Goal: Task Accomplishment & Management: Use online tool/utility

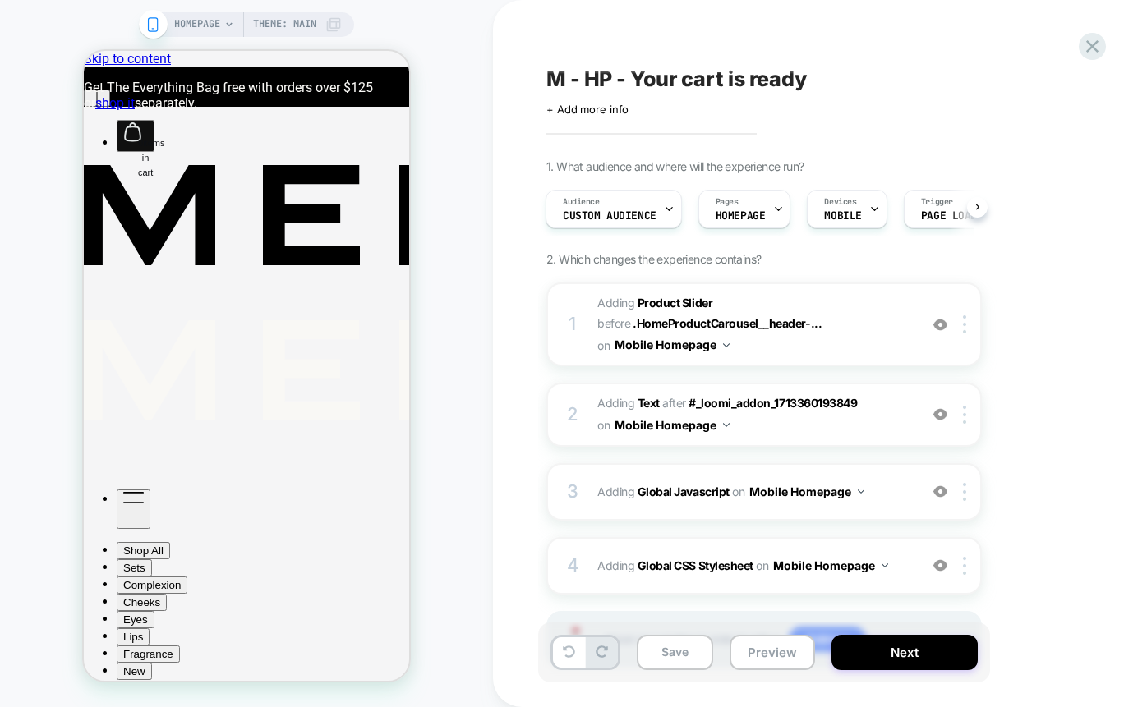
scroll to position [84, 0]
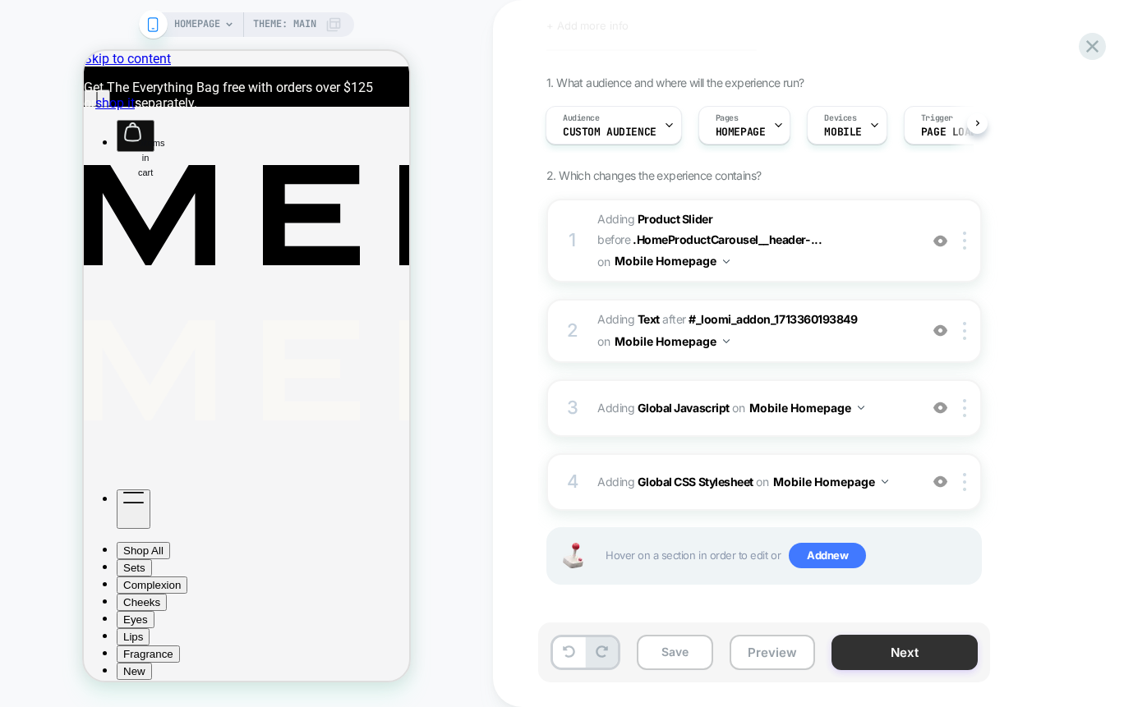
click at [325, 560] on button "Next" at bounding box center [179, 551] width 292 height 17
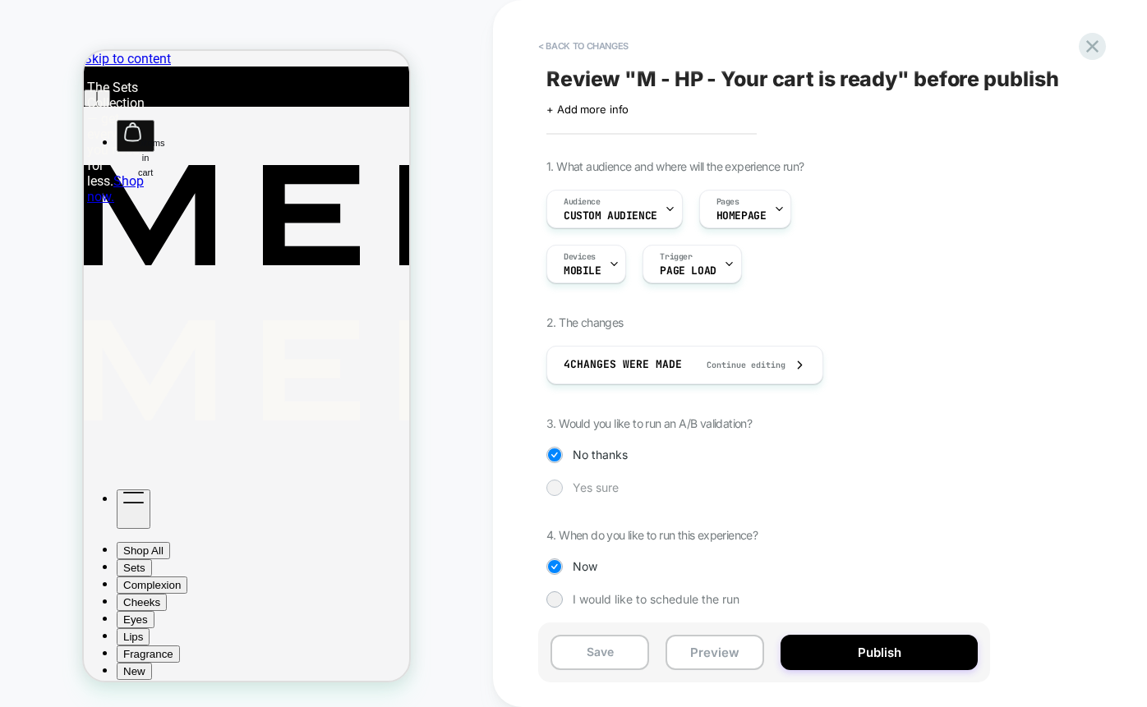
click at [555, 490] on div at bounding box center [554, 487] width 12 height 12
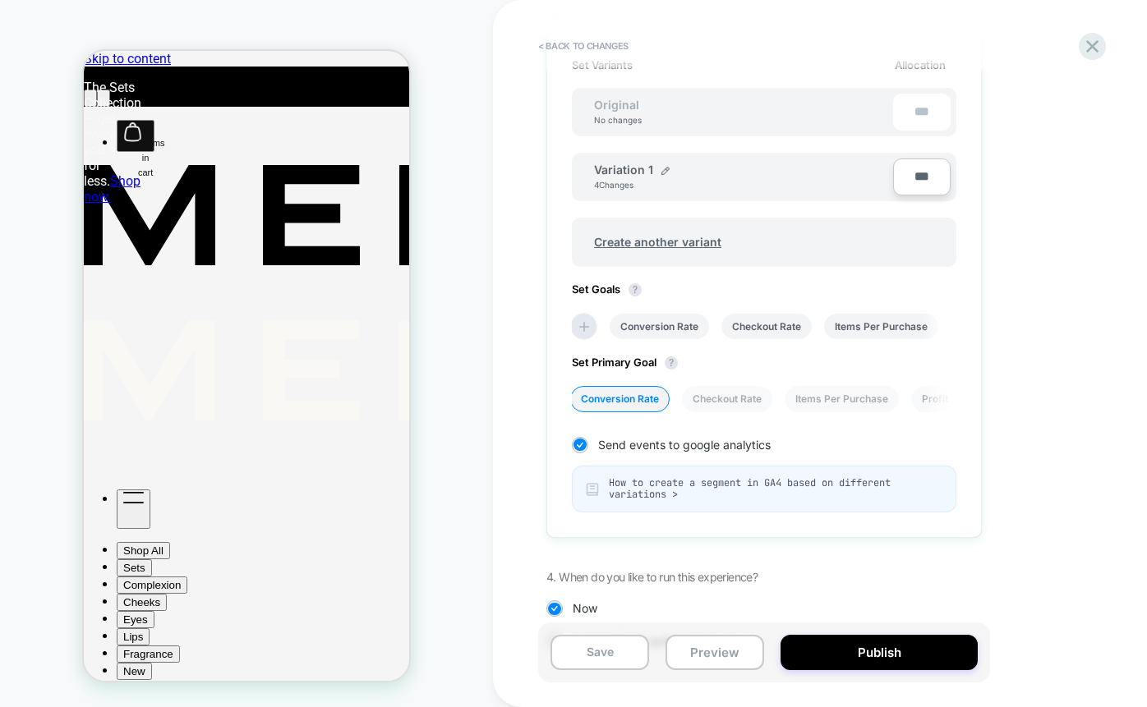
scroll to position [529, 0]
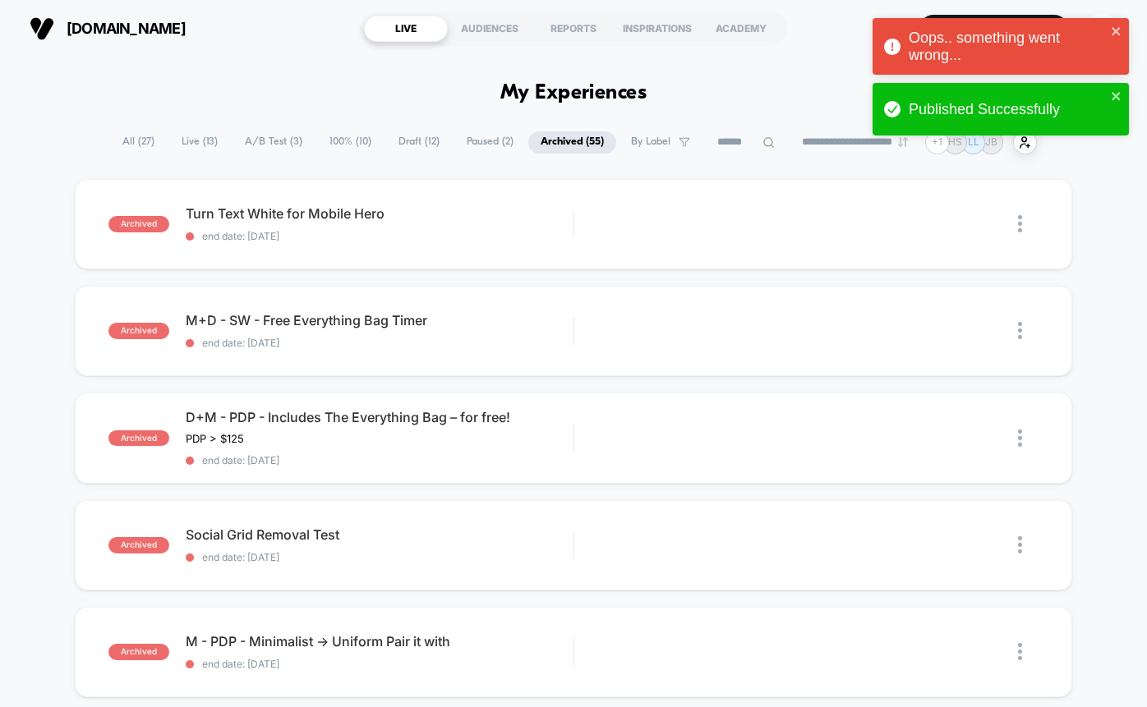
click at [184, 138] on span "Live ( 13 )" at bounding box center [199, 142] width 61 height 22
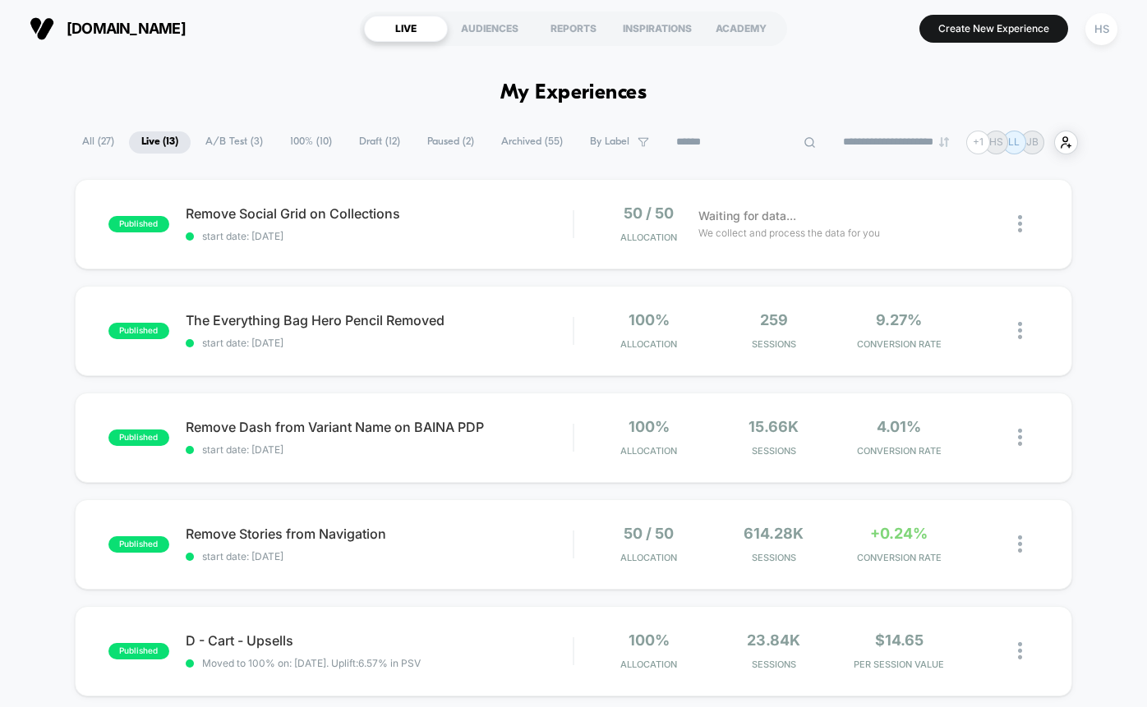
click at [745, 140] on input at bounding box center [746, 142] width 164 height 20
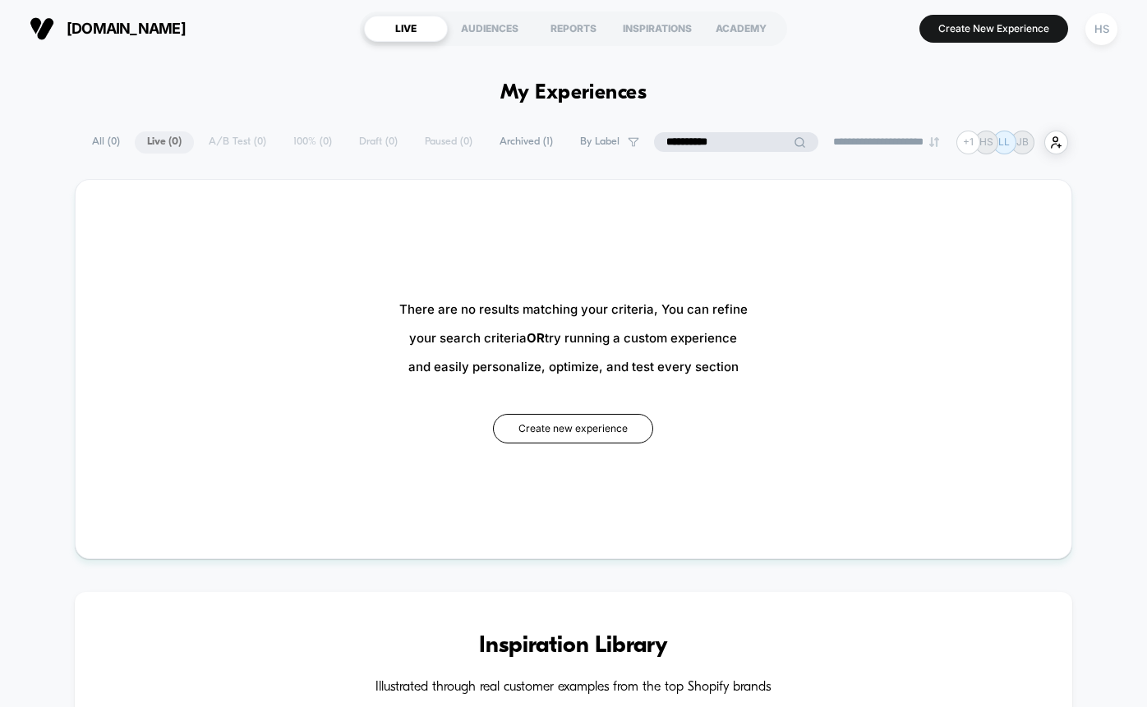
drag, startPoint x: 709, startPoint y: 141, endPoint x: 627, endPoint y: 124, distance: 83.9
type input "**********"
click at [121, 147] on span "All ( 0 )" at bounding box center [147, 142] width 53 height 22
click at [127, 139] on span "All ( 0 )" at bounding box center [147, 142] width 53 height 22
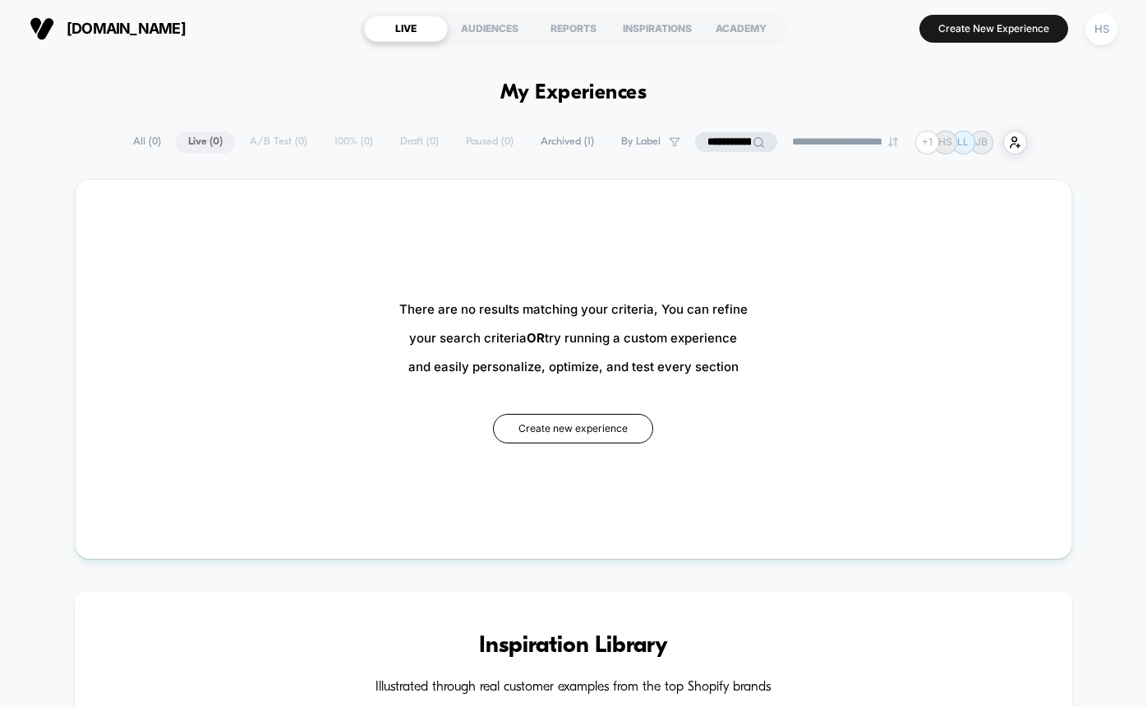
click at [140, 138] on span "All ( 0 )" at bounding box center [147, 142] width 53 height 22
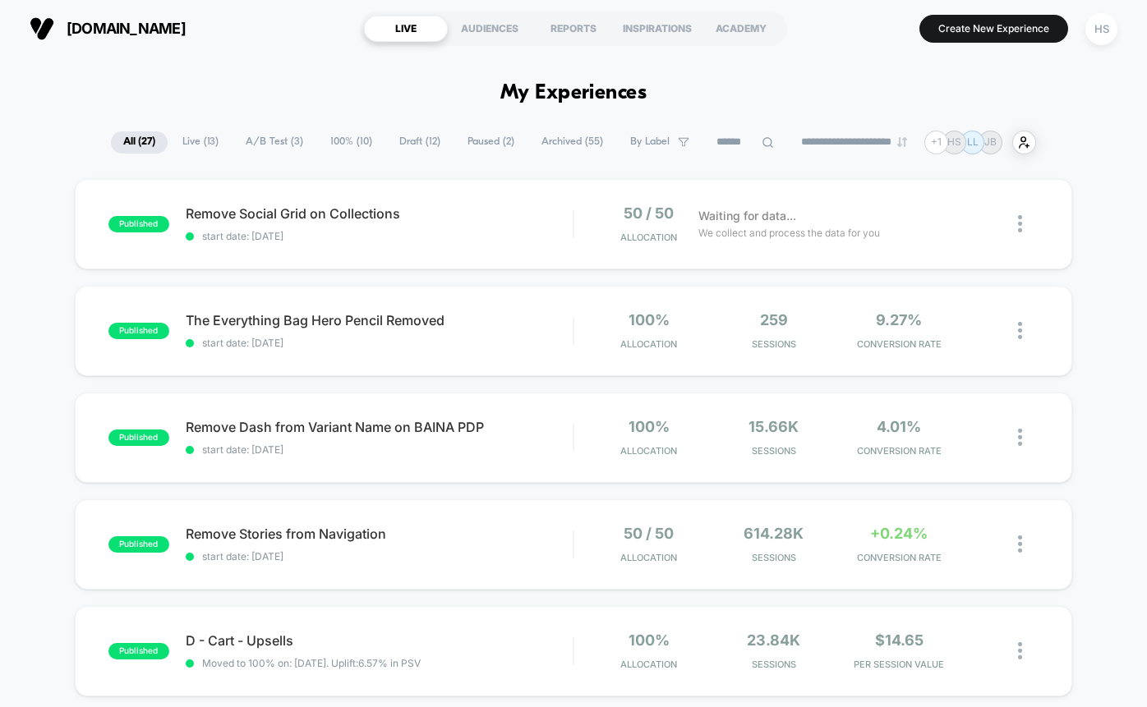
click at [761, 147] on icon at bounding box center [767, 142] width 12 height 12
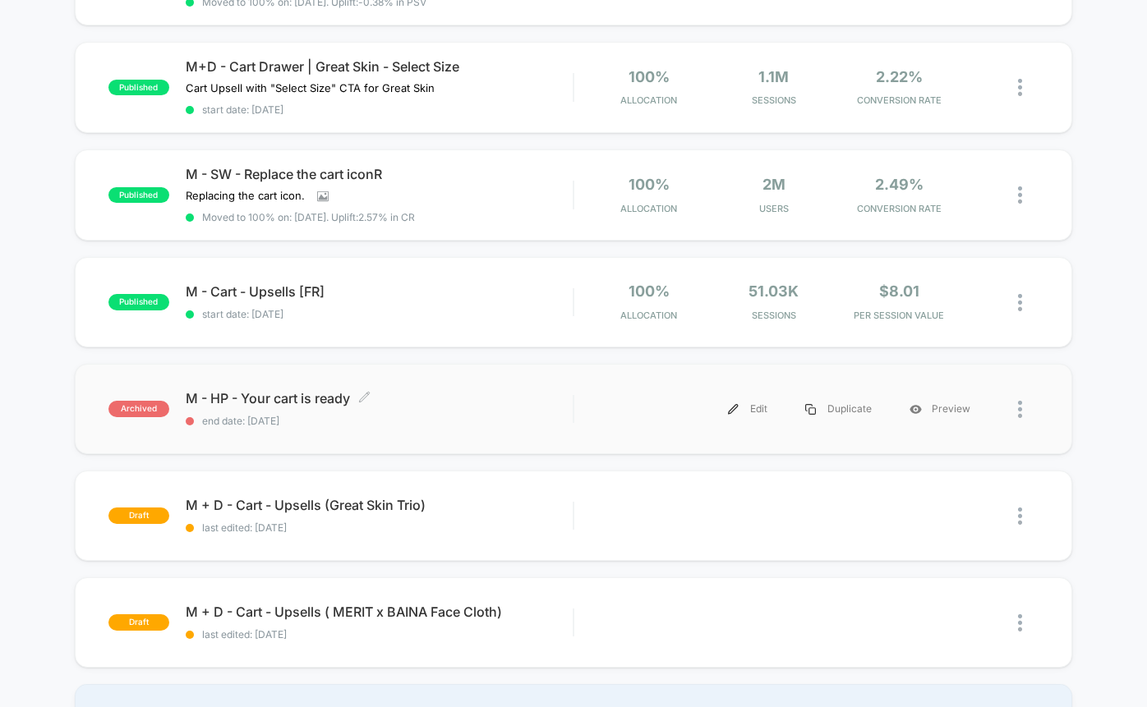
scroll to position [353, 0]
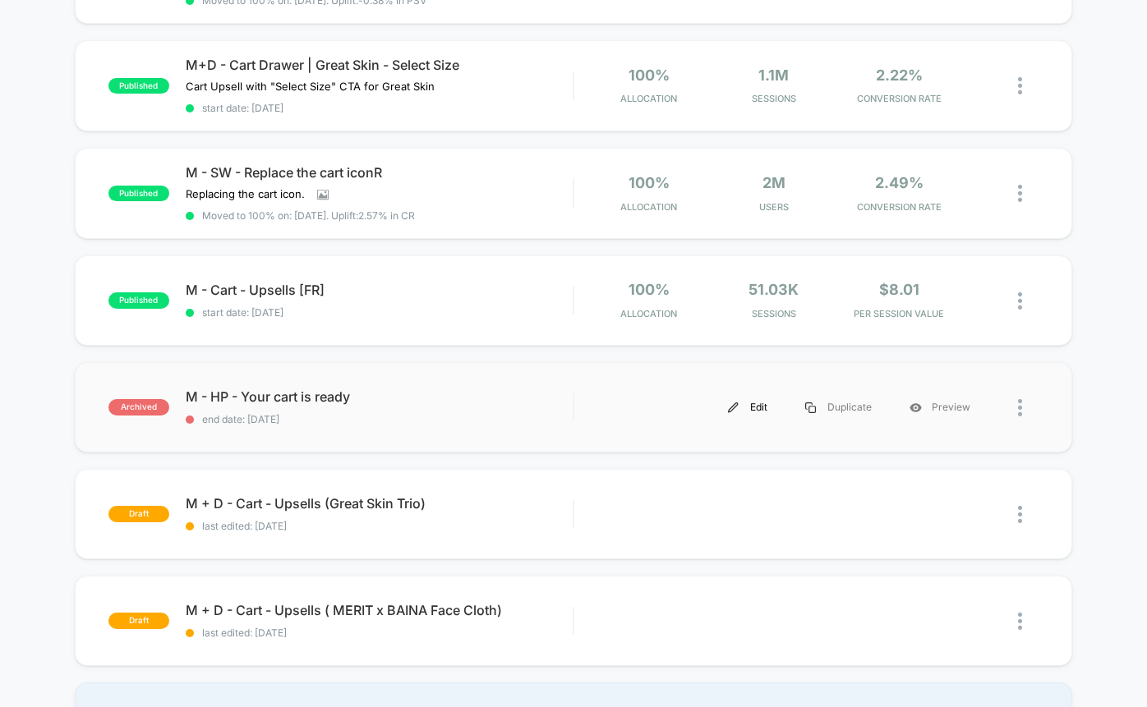
type input "****"
click at [752, 408] on div "Edit" at bounding box center [747, 407] width 77 height 37
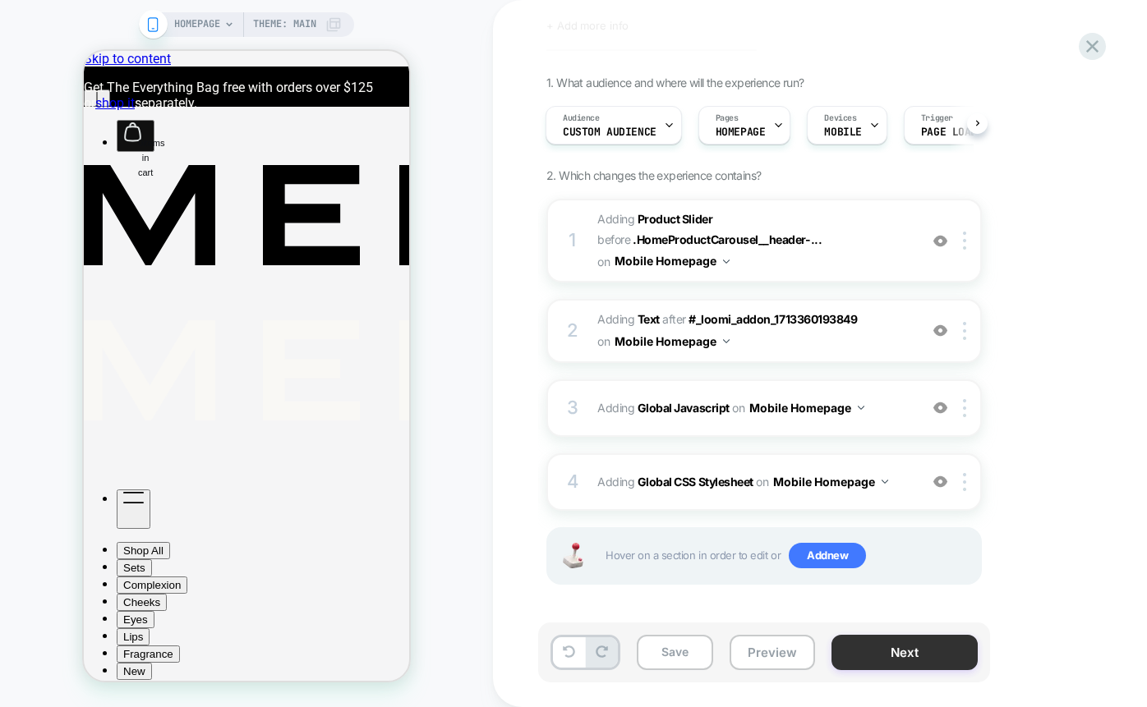
click at [890, 659] on button "Next" at bounding box center [904, 652] width 146 height 35
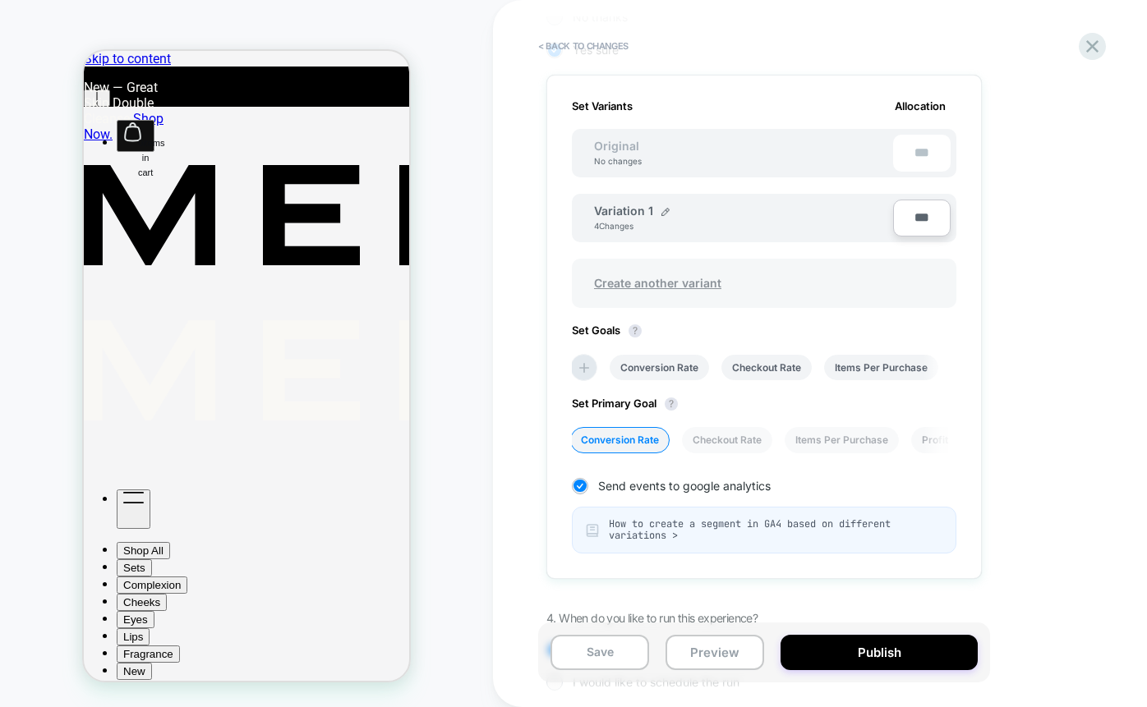
scroll to position [529, 0]
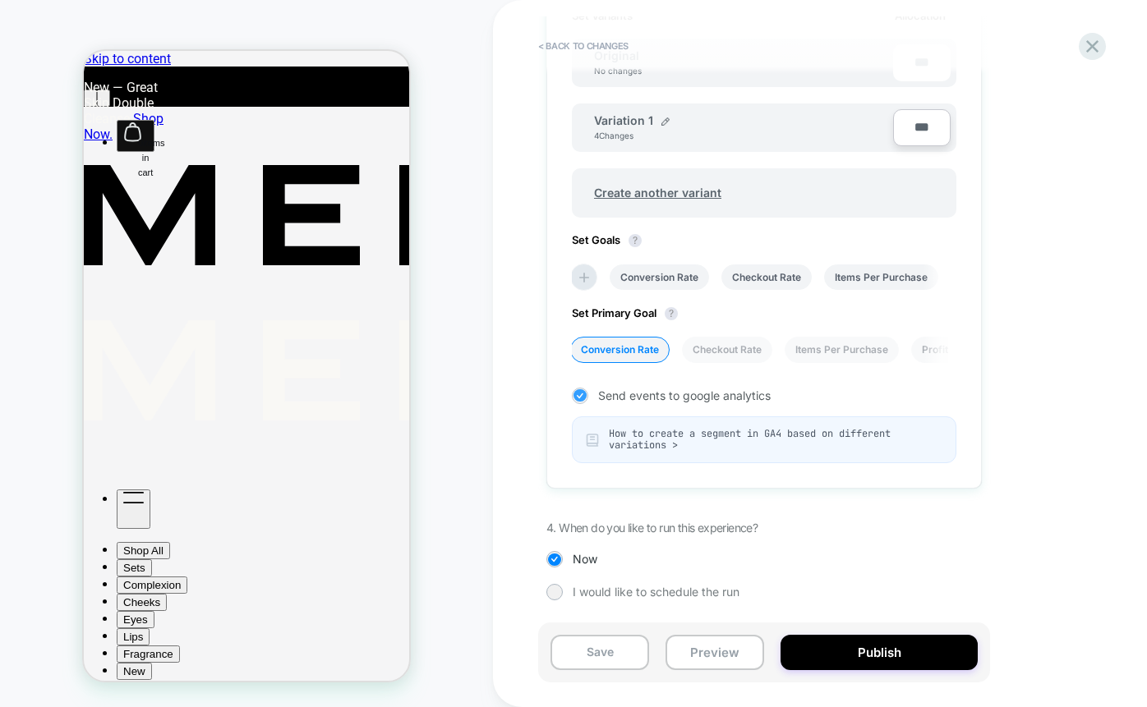
click at [579, 392] on icon at bounding box center [579, 396] width 12 height 16
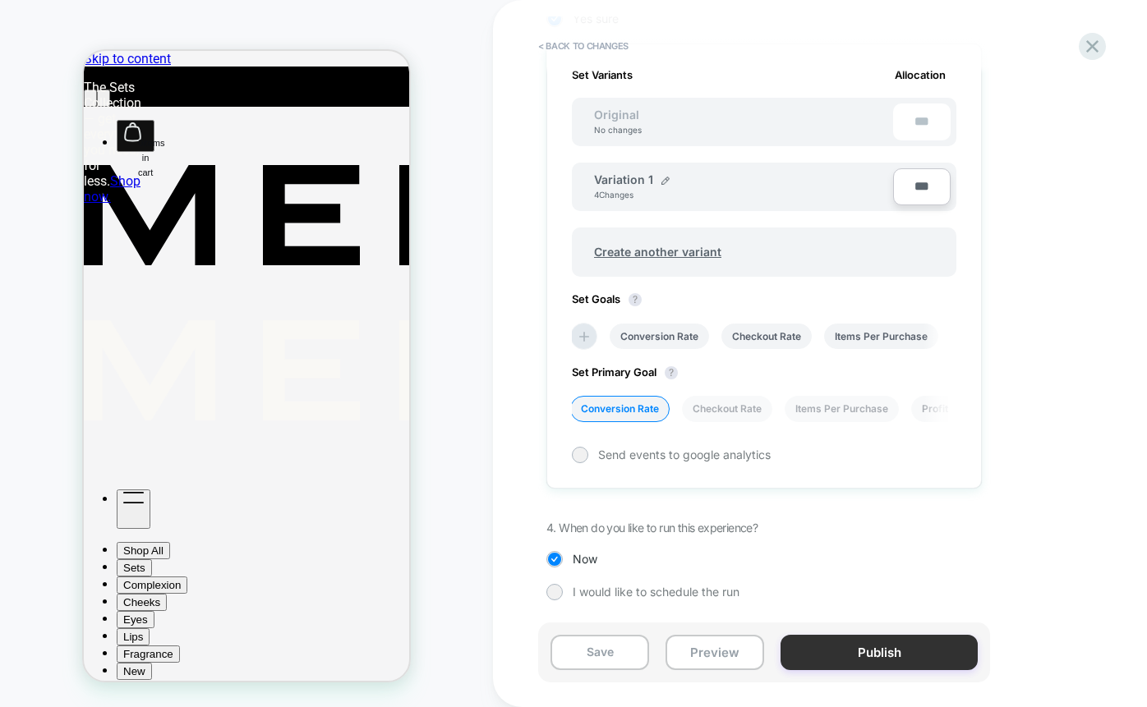
click at [847, 649] on button "Publish" at bounding box center [878, 652] width 197 height 35
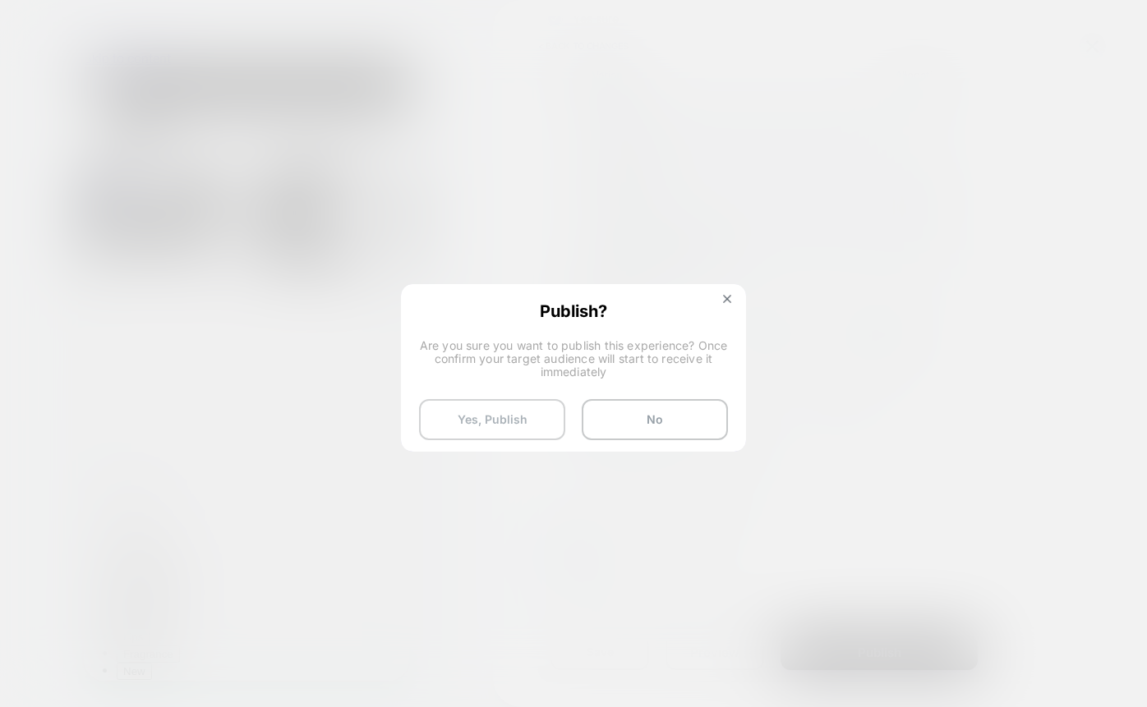
click at [527, 414] on button "Yes, Publish" at bounding box center [492, 419] width 146 height 41
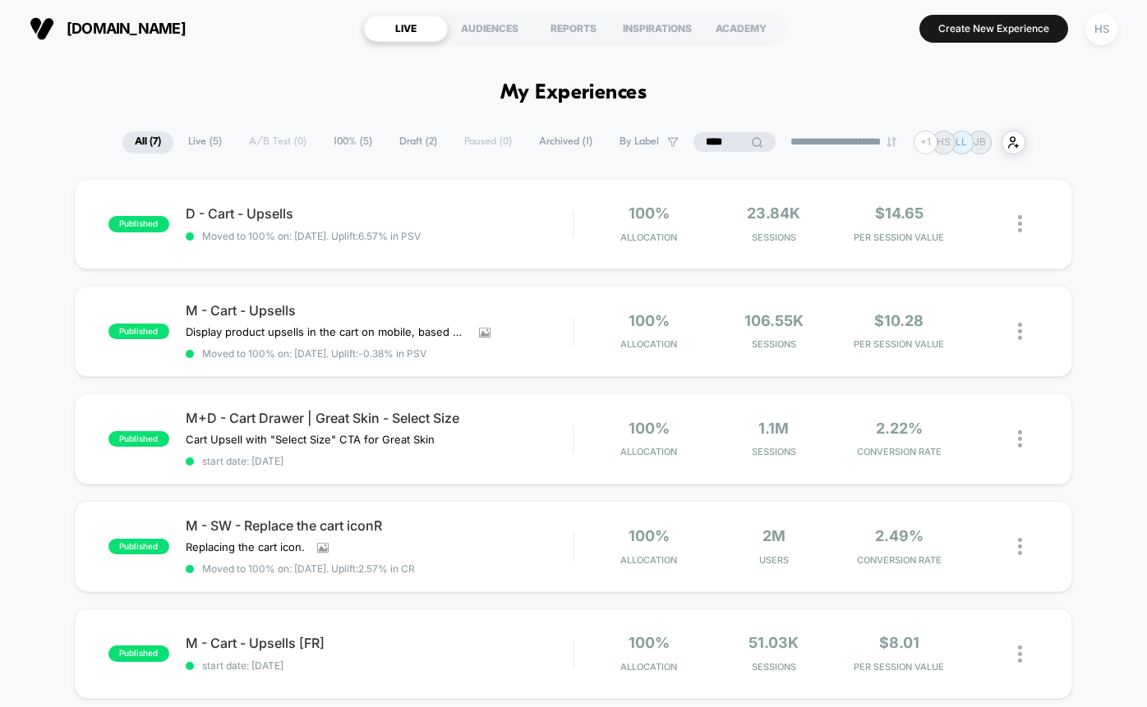
click at [193, 140] on span "Live ( 5 )" at bounding box center [205, 142] width 58 height 22
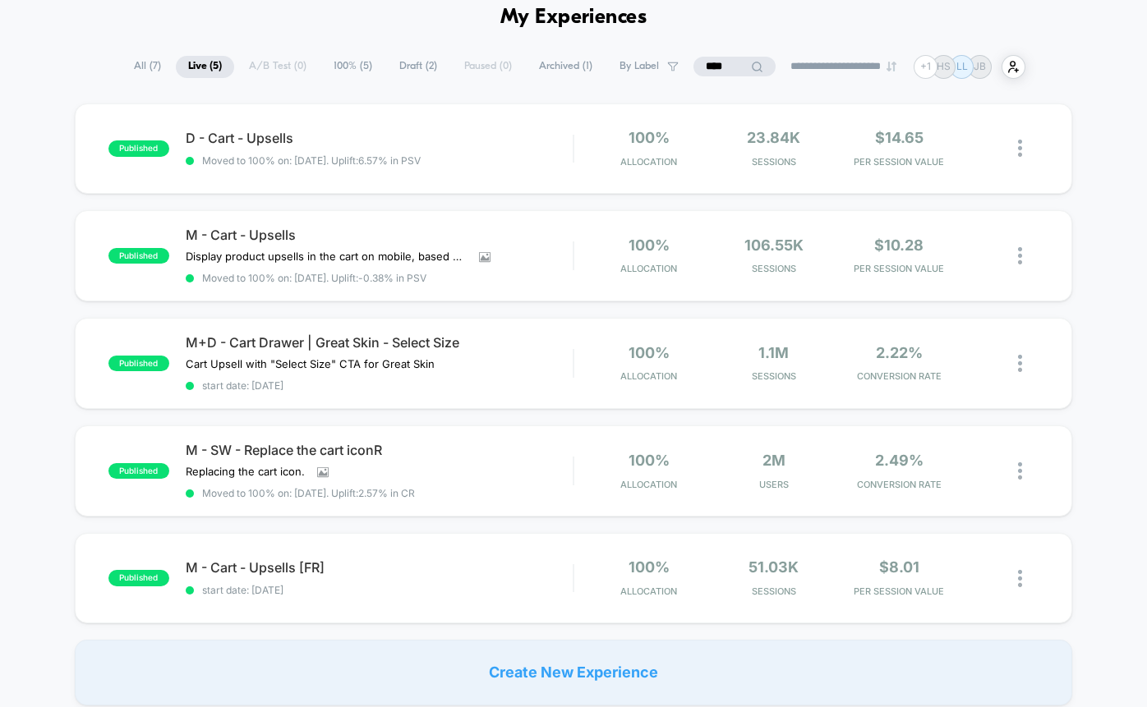
scroll to position [49, 0]
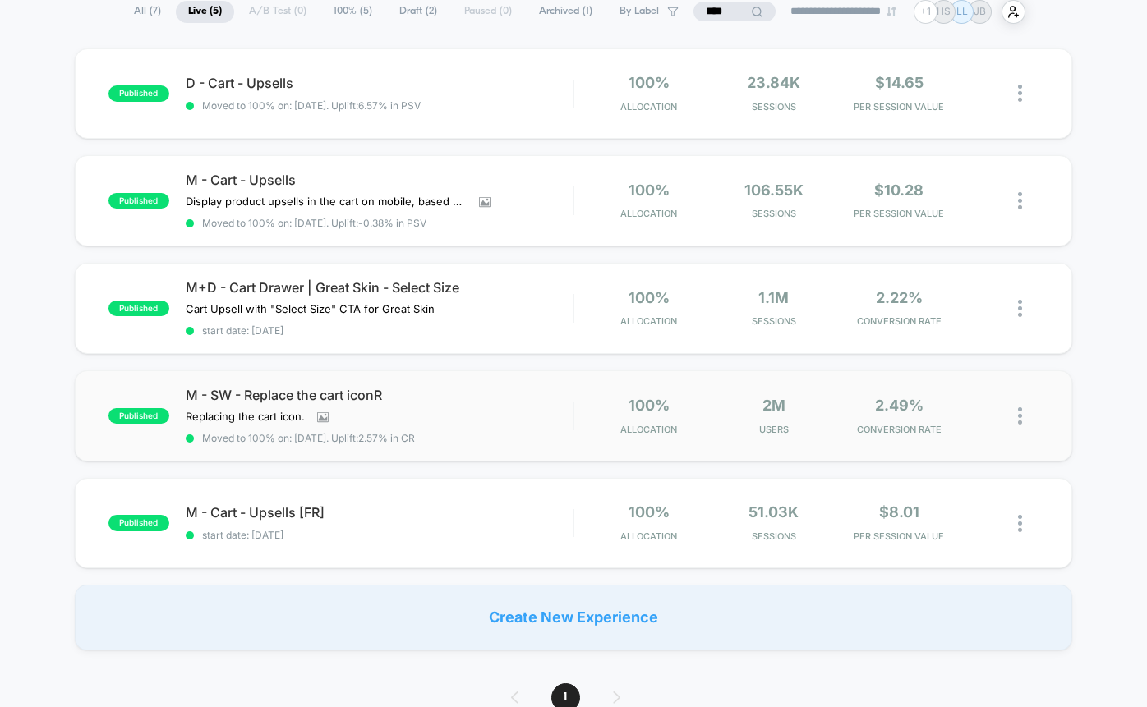
scroll to position [37, 0]
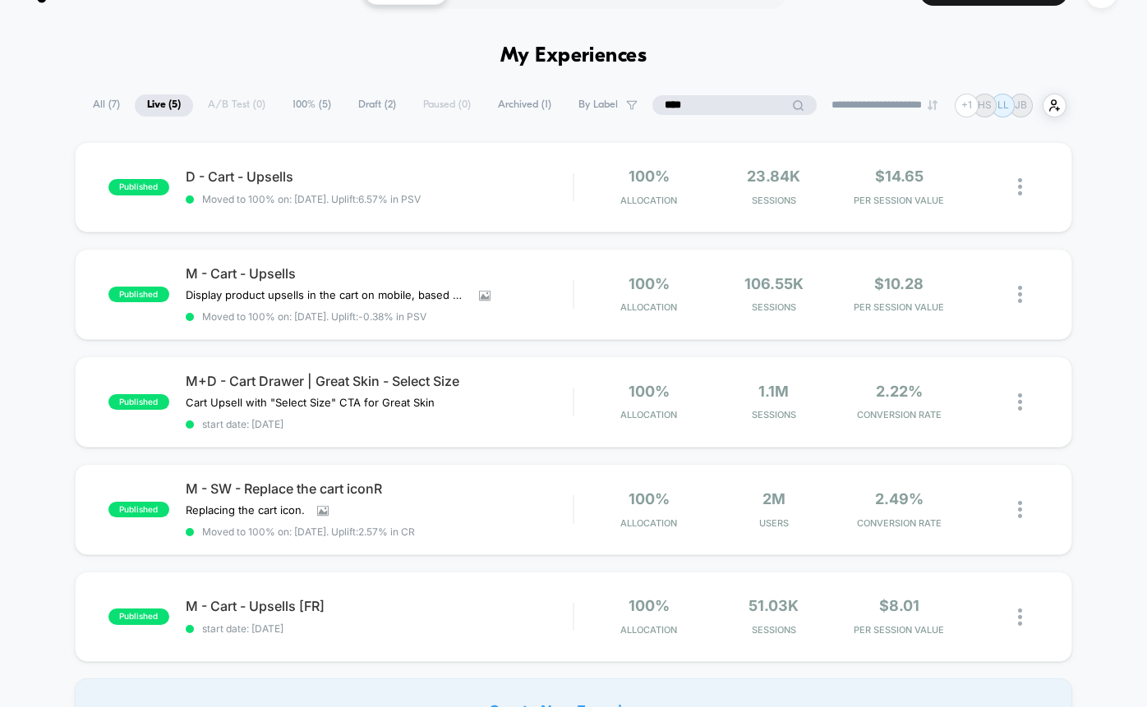
drag, startPoint x: 721, startPoint y: 104, endPoint x: 683, endPoint y: 91, distance: 39.7
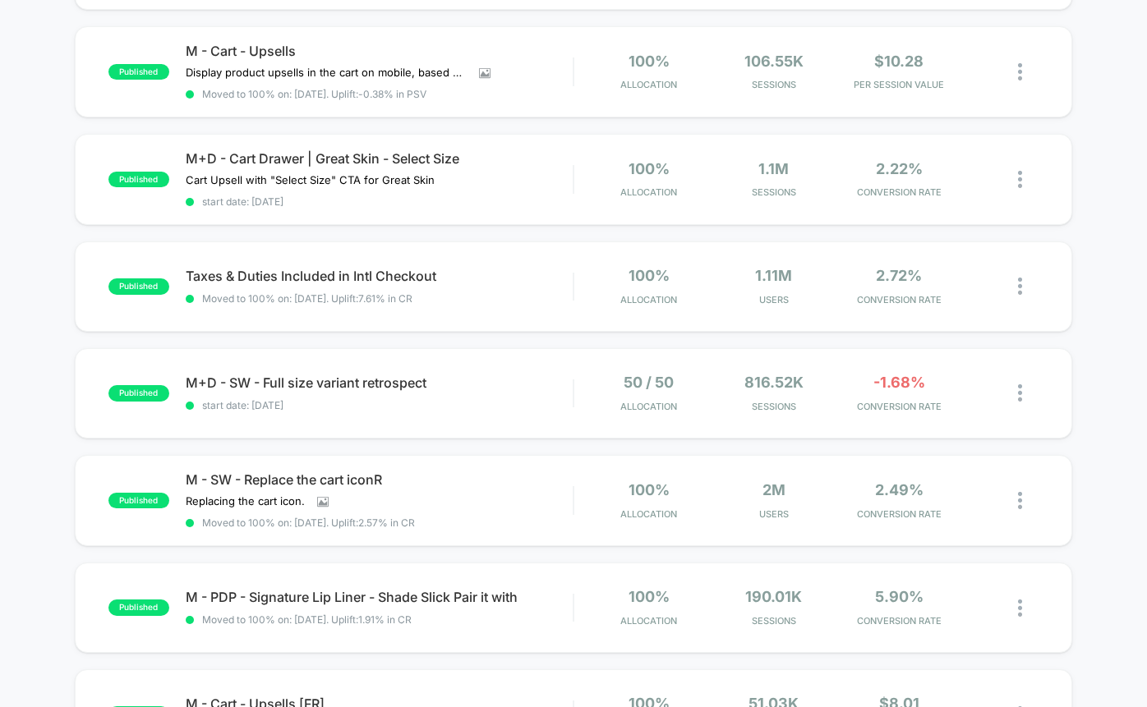
scroll to position [686, 0]
click at [350, 360] on div "published M+D - SW - Full size variant retrospect start date: 7/1/2025 50 / 50 …" at bounding box center [574, 394] width 998 height 90
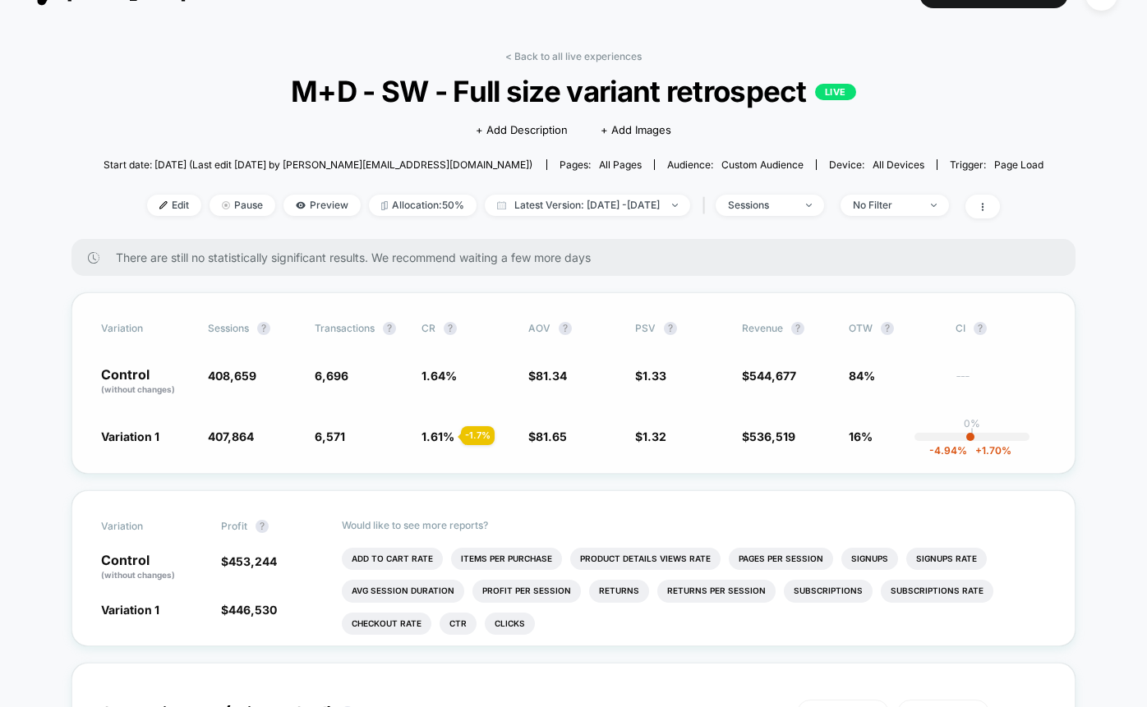
scroll to position [46, 0]
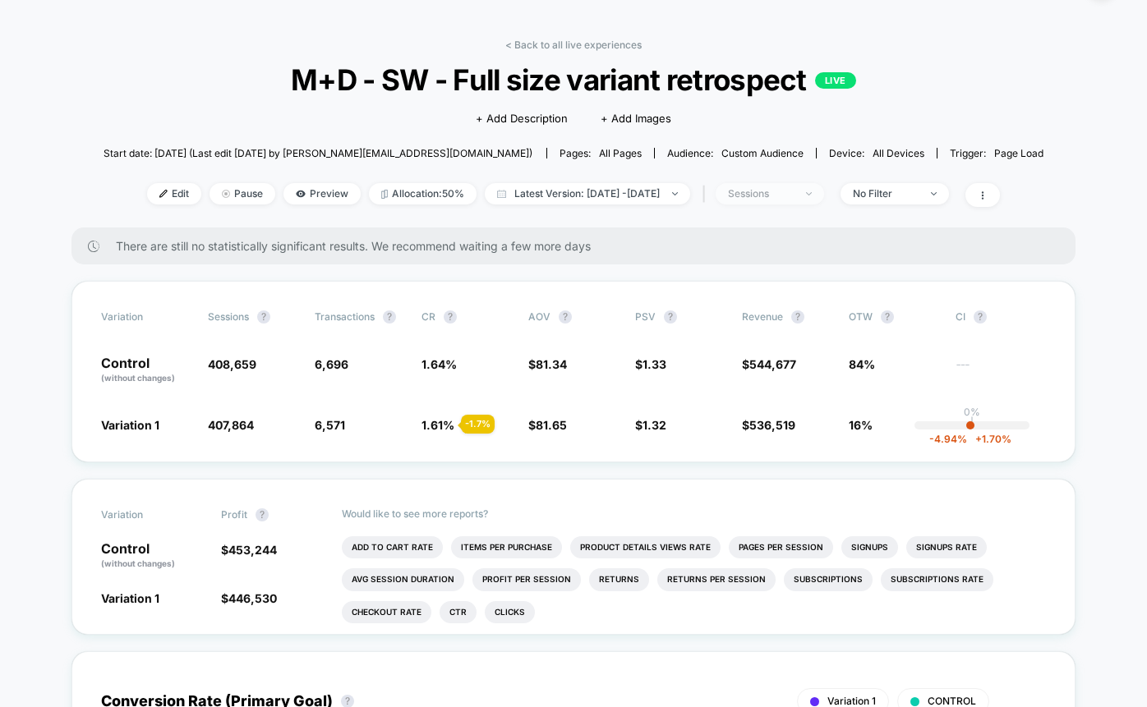
click at [794, 196] on div "sessions" at bounding box center [761, 194] width 66 height 12
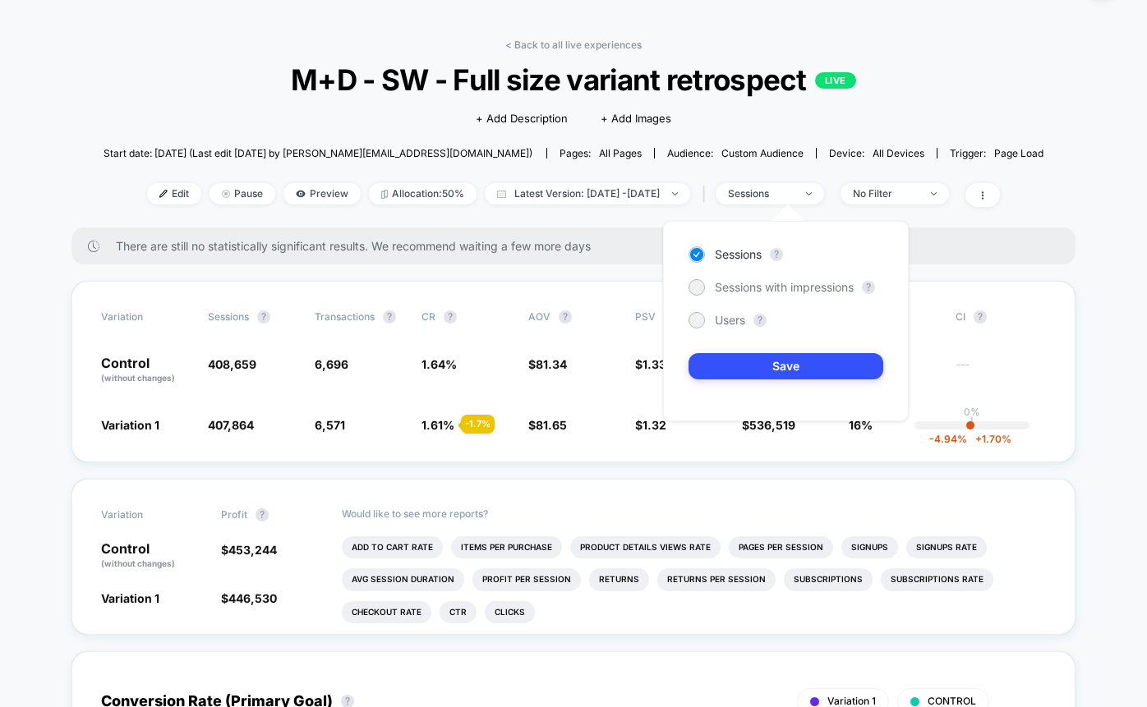
click at [867, 134] on div "< Back to all live experiences M+D - SW - Full size variant retrospect LIVE Cli…" at bounding box center [574, 133] width 941 height 188
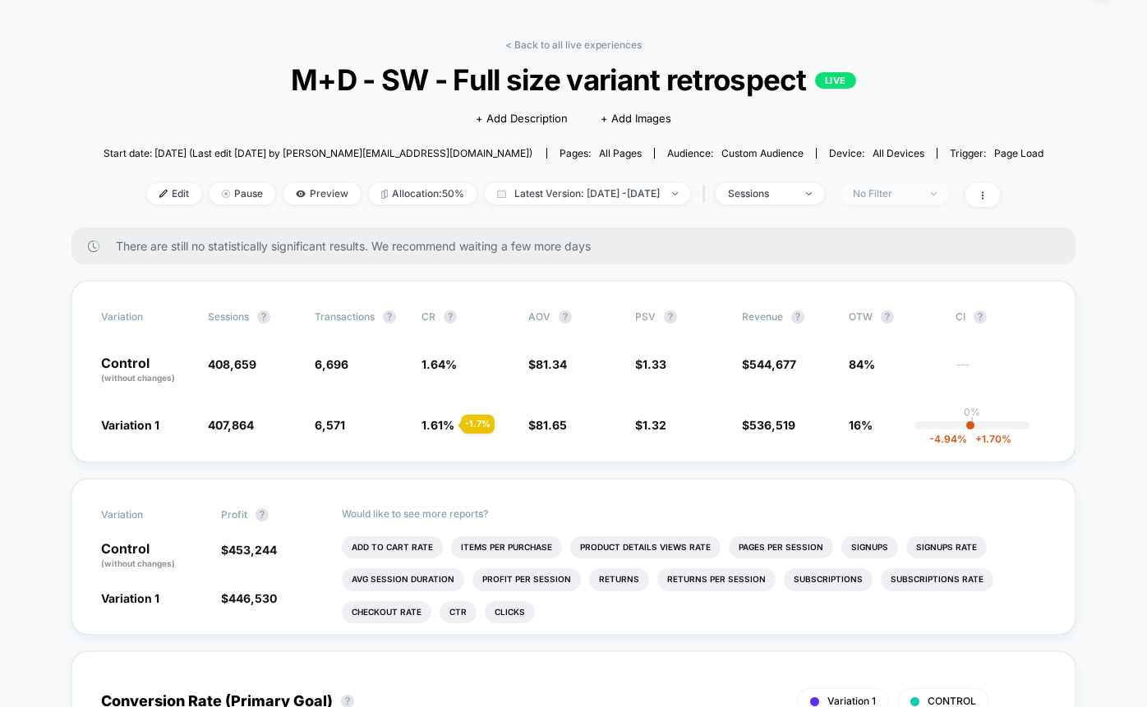
click at [908, 203] on span "No Filter" at bounding box center [894, 193] width 108 height 21
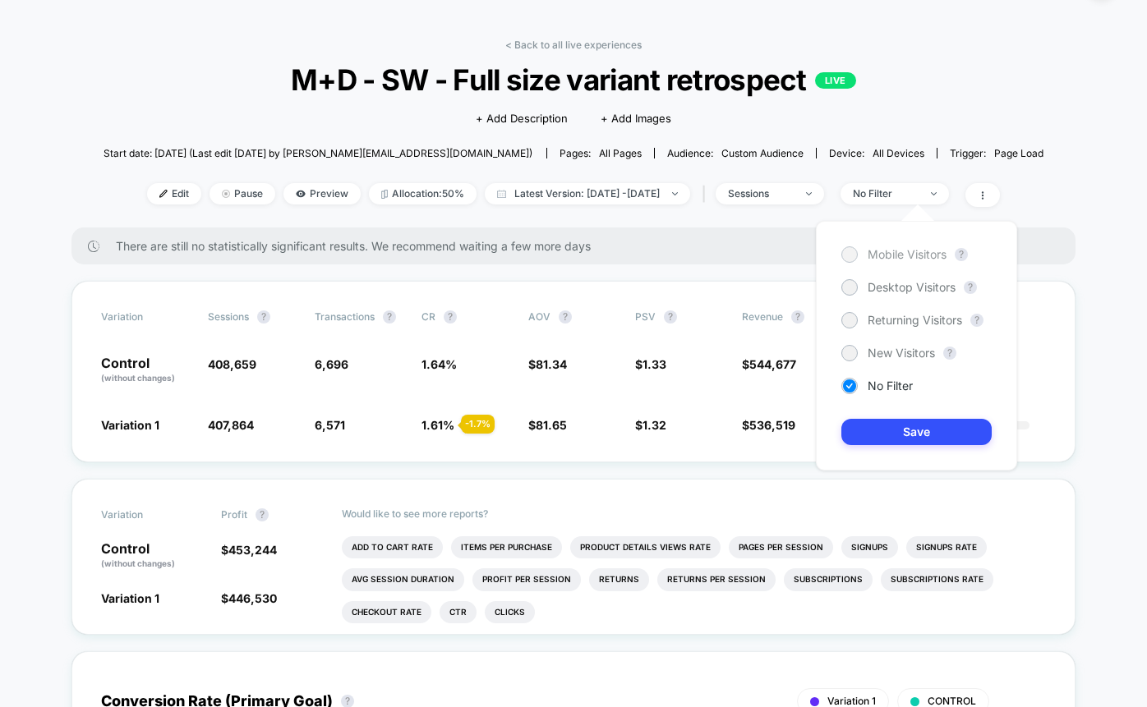
click at [851, 258] on div at bounding box center [849, 254] width 12 height 12
click at [868, 439] on button "Save" at bounding box center [916, 432] width 150 height 26
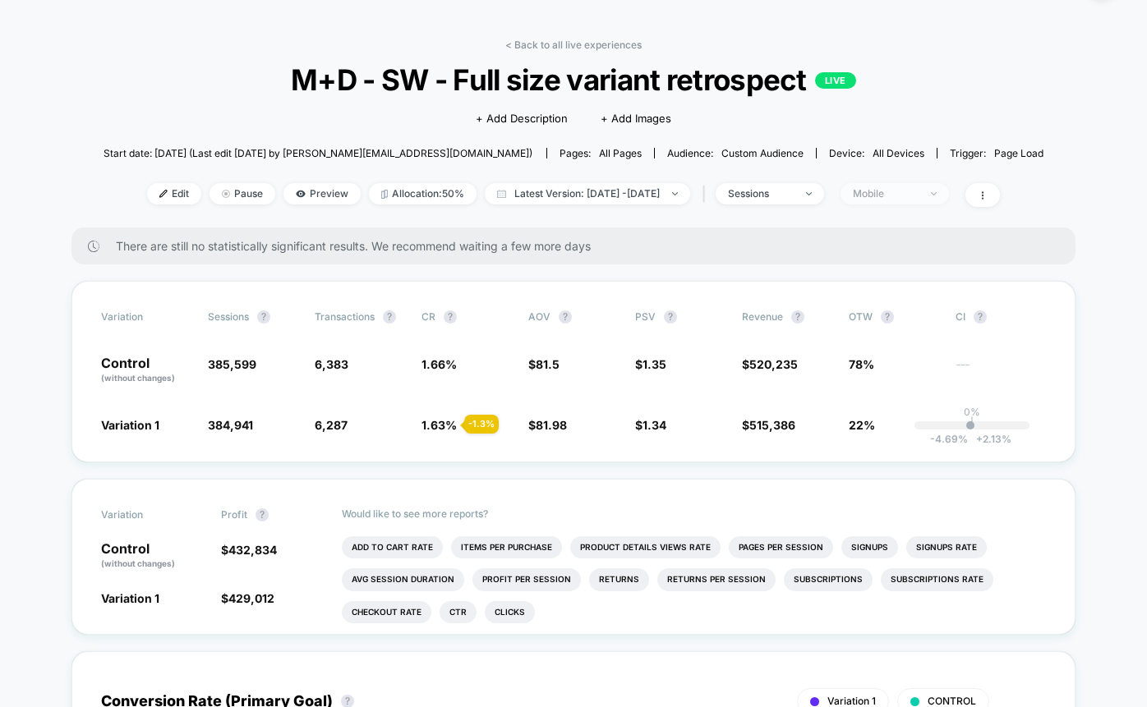
click at [918, 194] on div "Mobile" at bounding box center [886, 194] width 66 height 12
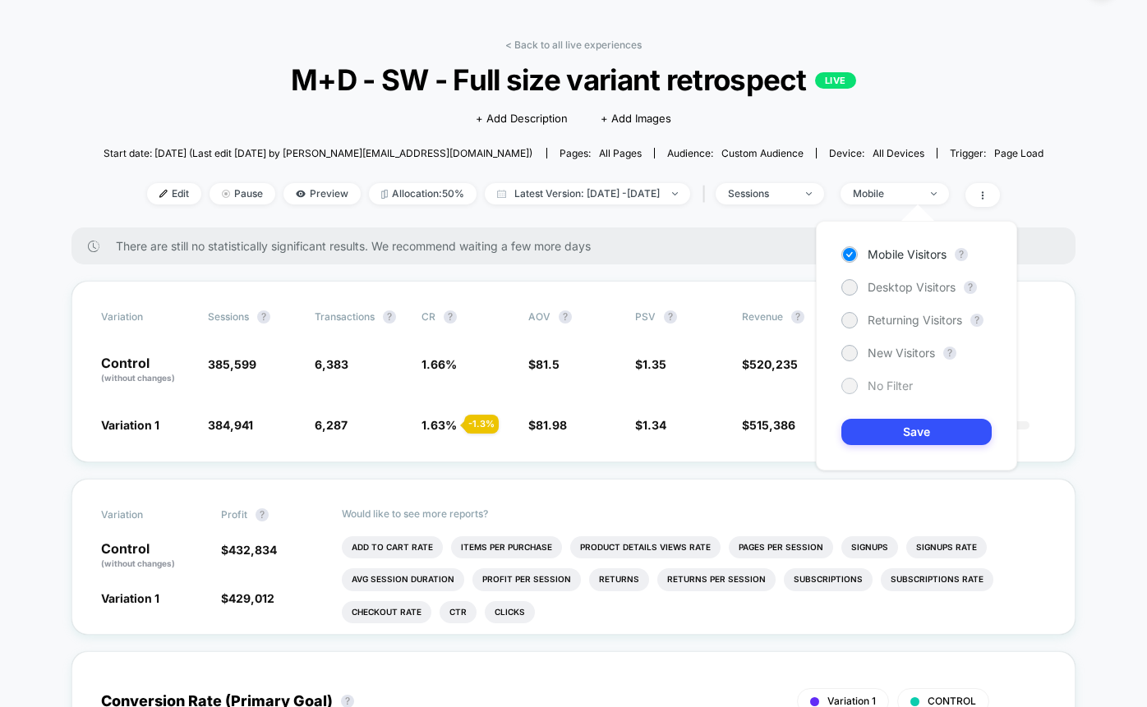
click at [851, 387] on div at bounding box center [849, 386] width 12 height 12
click at [867, 426] on button "Save" at bounding box center [916, 432] width 150 height 26
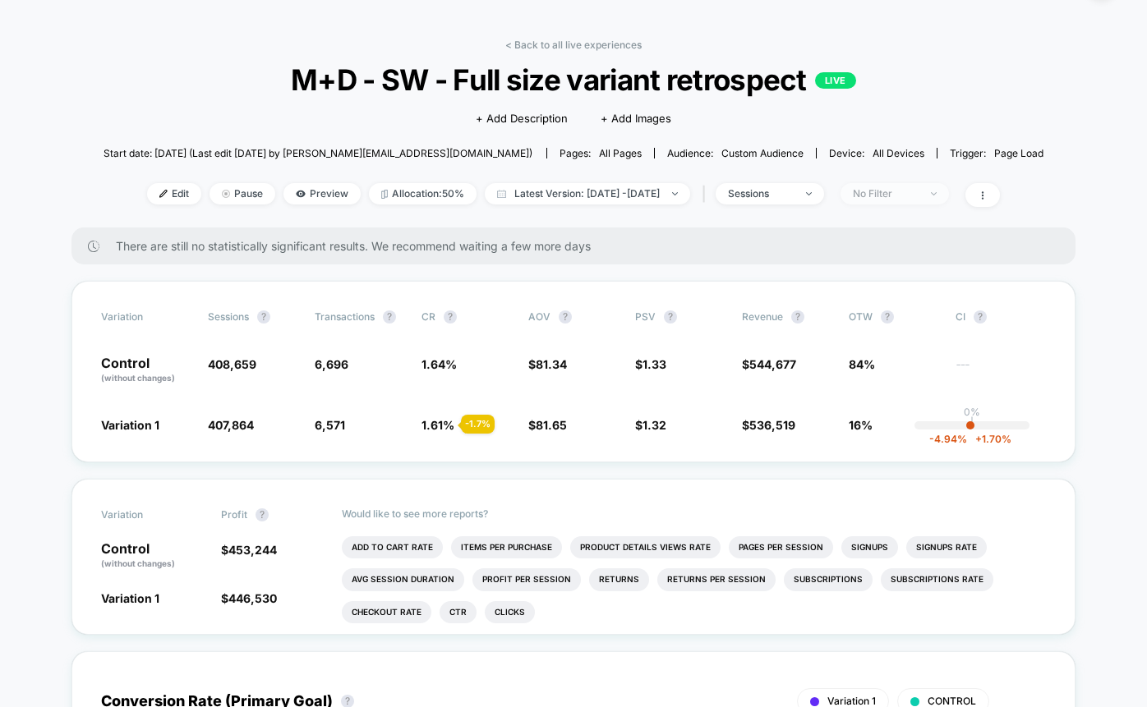
click at [904, 192] on div "No Filter" at bounding box center [886, 194] width 66 height 12
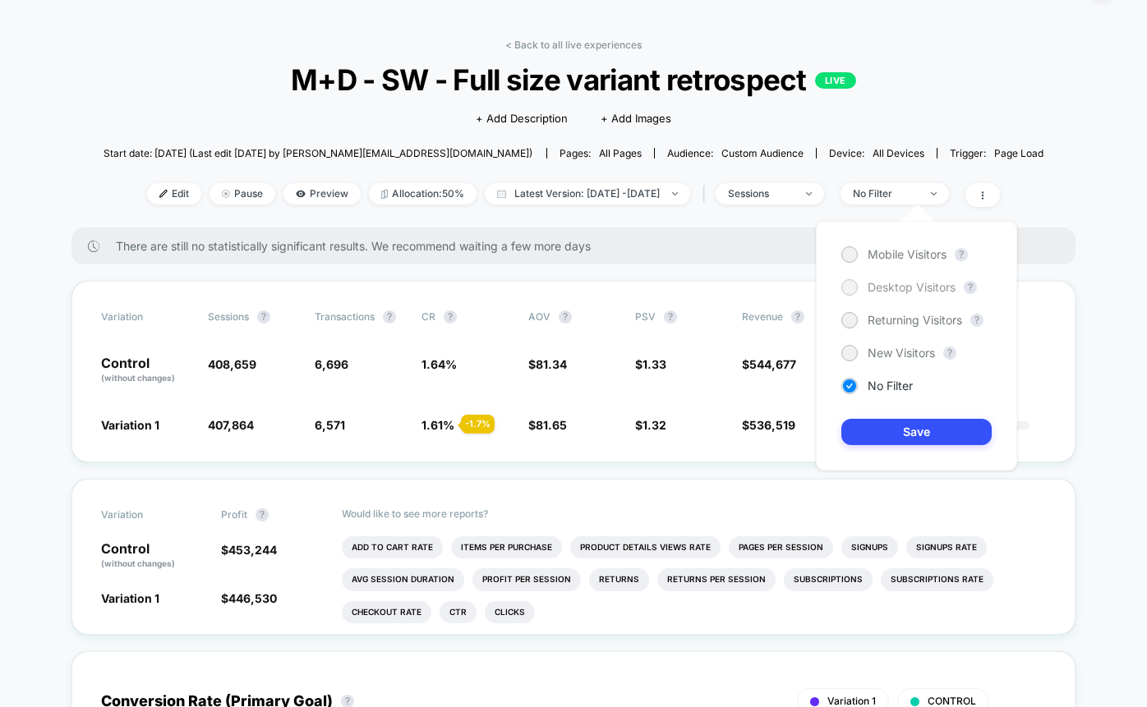
click at [856, 288] on div at bounding box center [849, 287] width 16 height 16
click at [866, 434] on button "Save" at bounding box center [916, 432] width 150 height 26
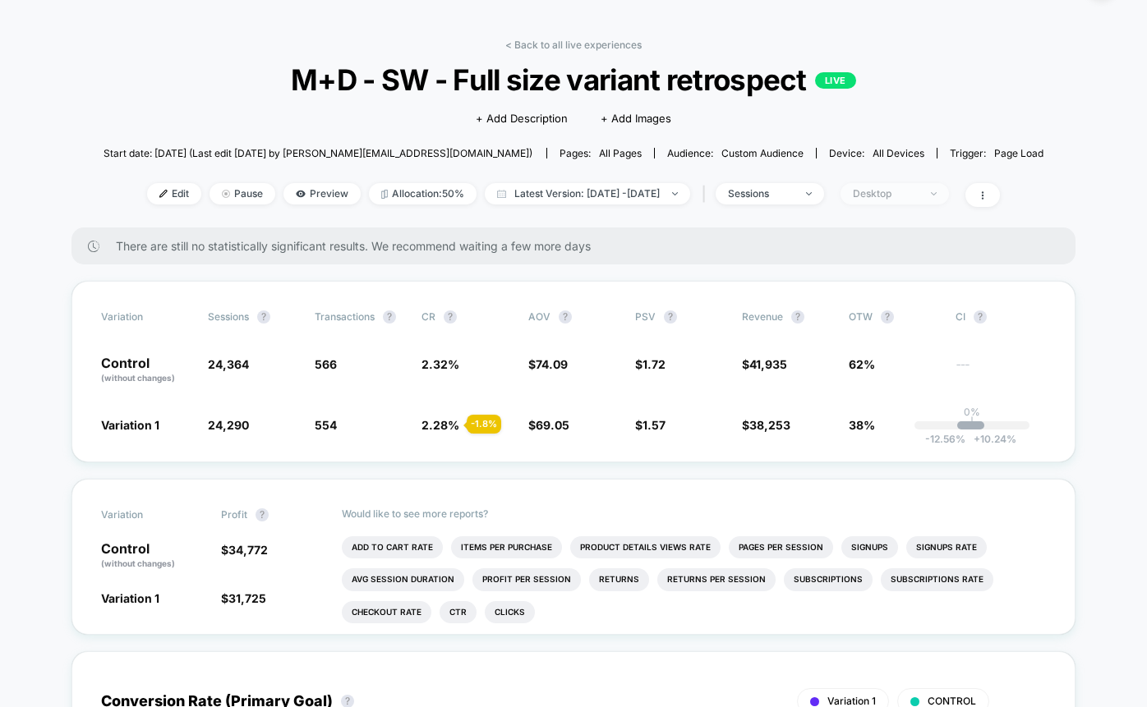
click at [918, 197] on div "Desktop" at bounding box center [886, 194] width 66 height 12
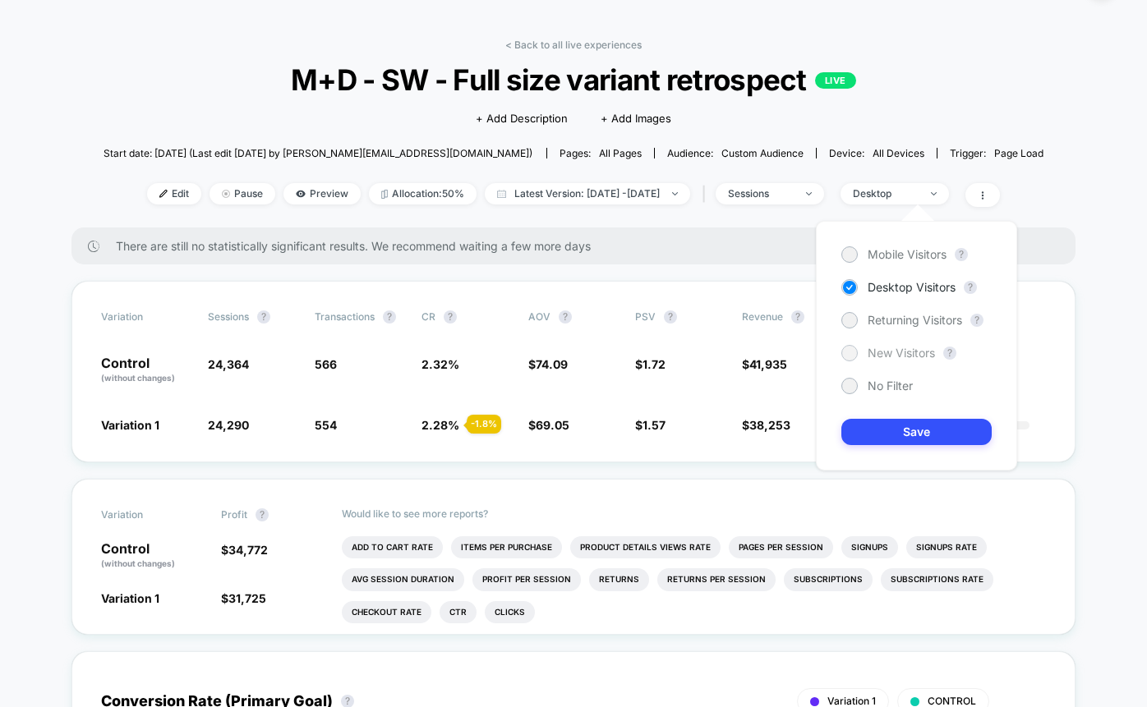
click at [853, 351] on div at bounding box center [849, 353] width 12 height 12
click at [870, 430] on button "Save" at bounding box center [916, 432] width 150 height 26
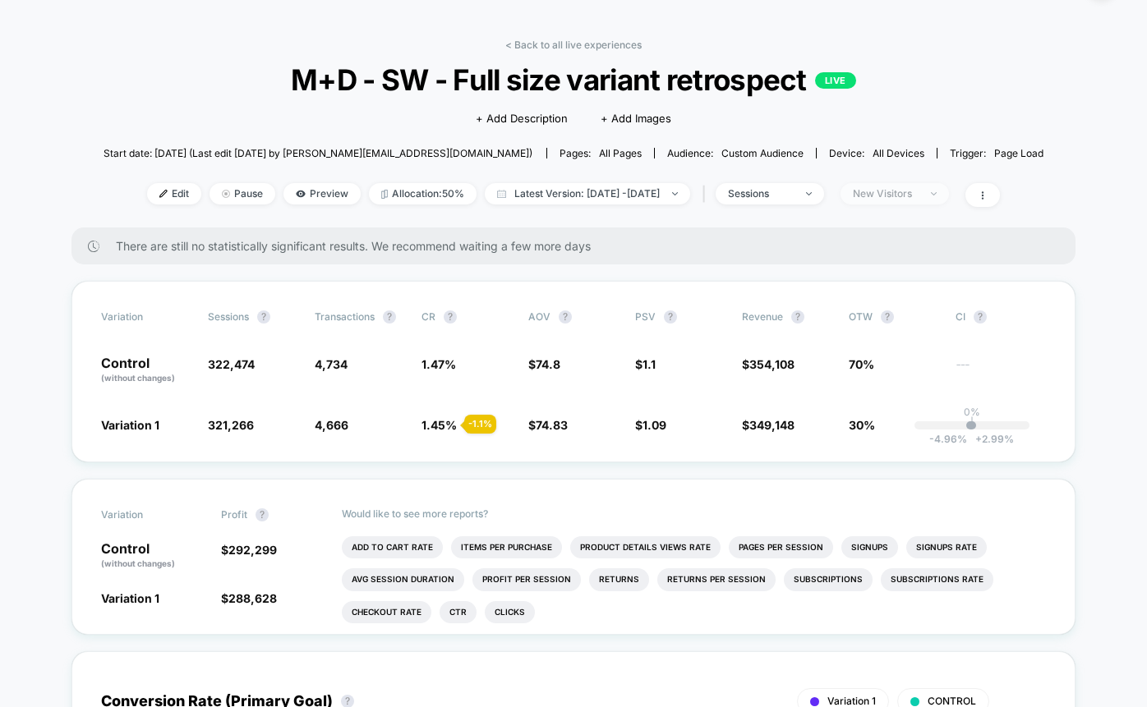
click at [901, 194] on div "New Visitors" at bounding box center [886, 194] width 66 height 12
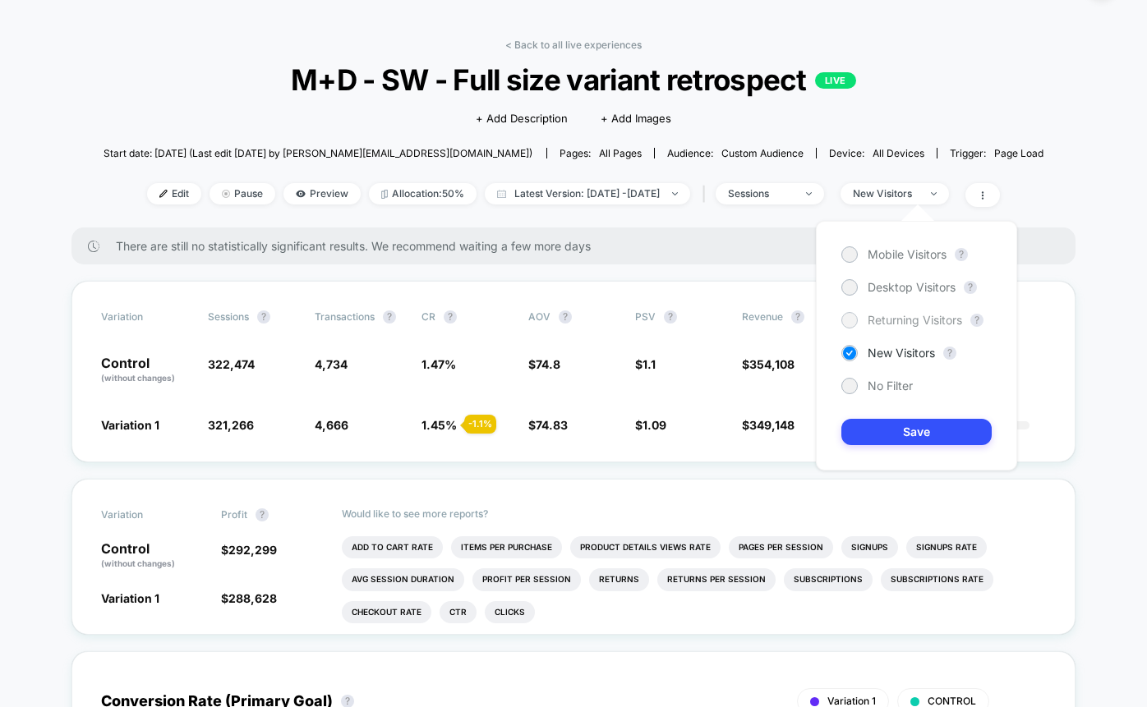
click at [853, 322] on div at bounding box center [849, 320] width 12 height 12
click at [886, 438] on button "Save" at bounding box center [916, 432] width 150 height 26
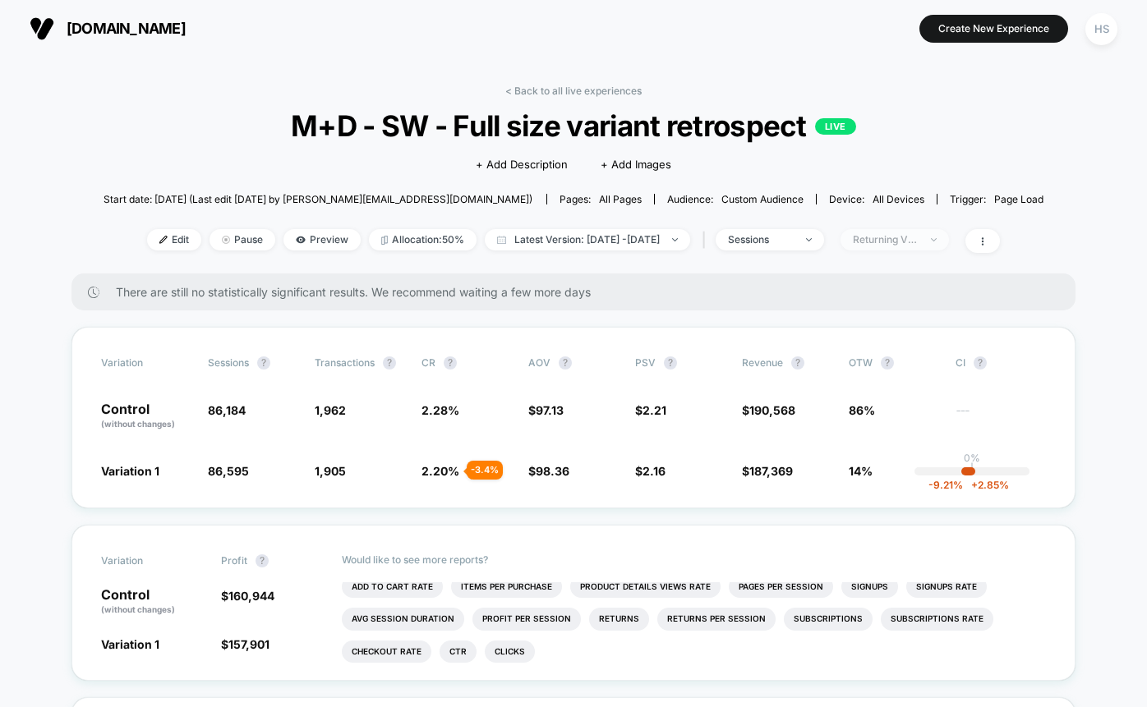
click at [918, 238] on div "Returning Visitors" at bounding box center [886, 240] width 66 height 12
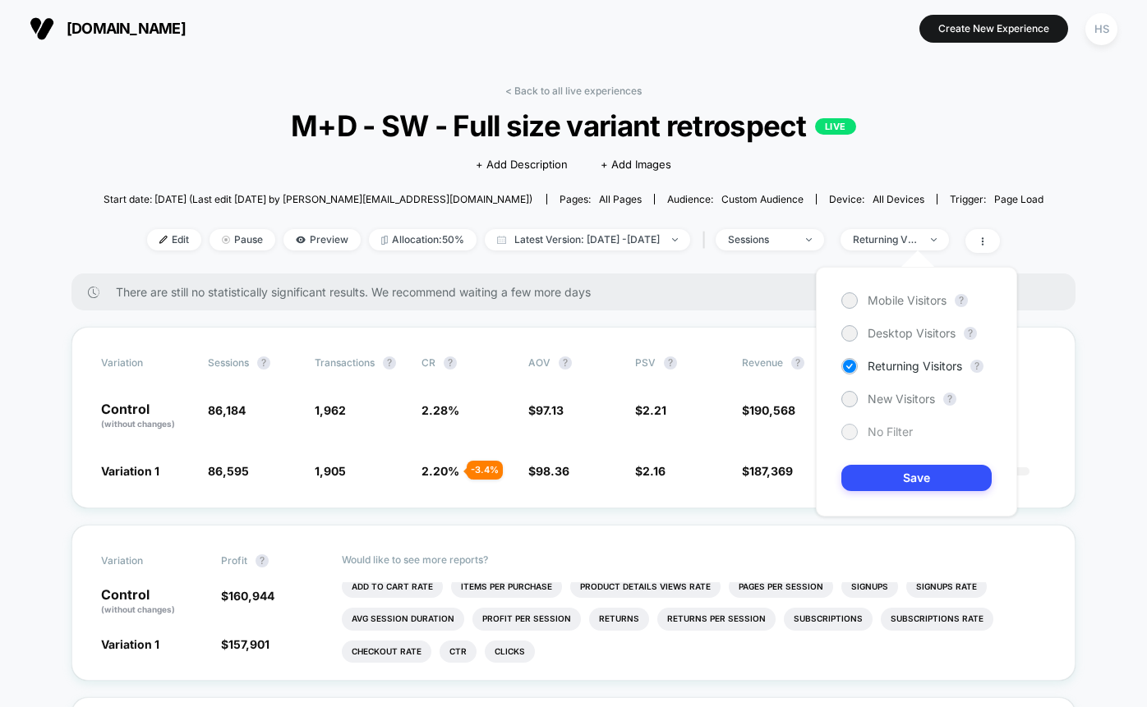
click at [876, 435] on span "No Filter" at bounding box center [889, 432] width 45 height 13
click at [889, 476] on button "Save" at bounding box center [916, 478] width 150 height 26
